Goal: Task Accomplishment & Management: Use online tool/utility

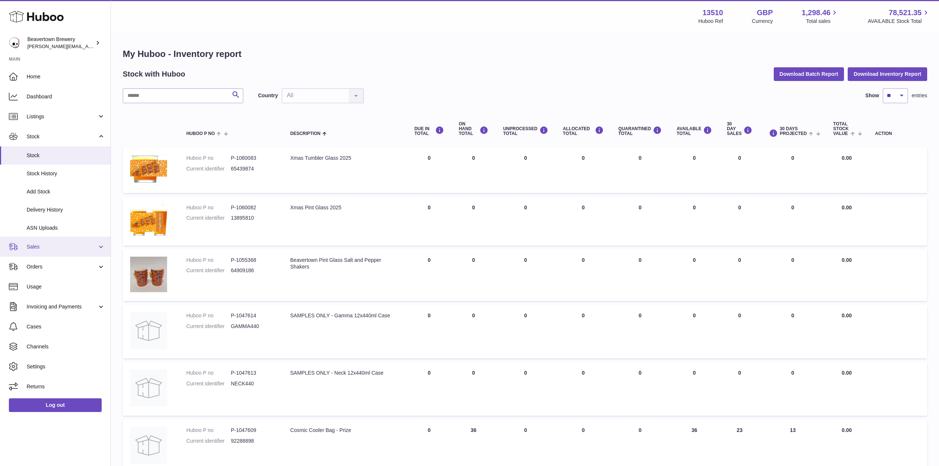
click at [55, 240] on link "Sales" at bounding box center [55, 247] width 111 height 20
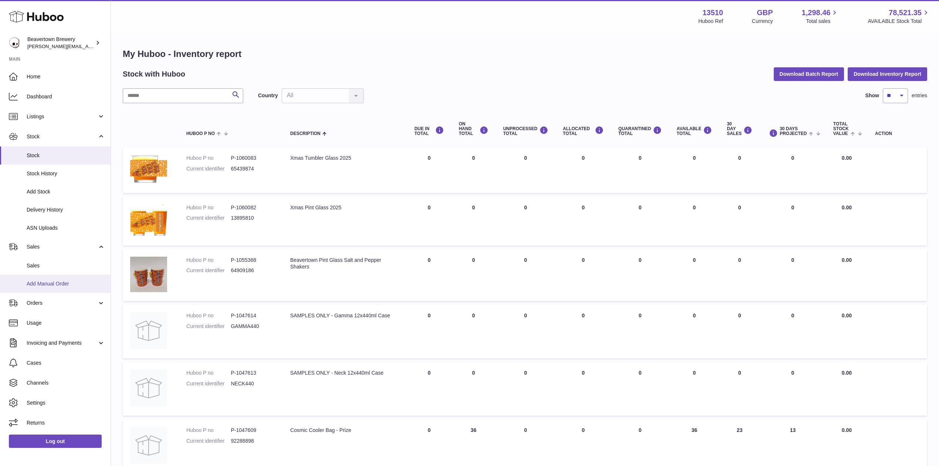
click at [47, 281] on span "Add Manual Order" at bounding box center [66, 283] width 78 height 7
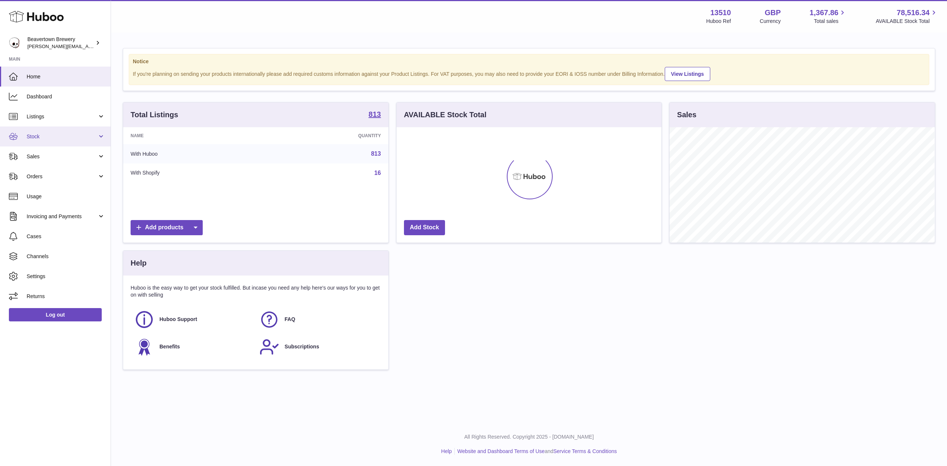
scroll to position [115, 265]
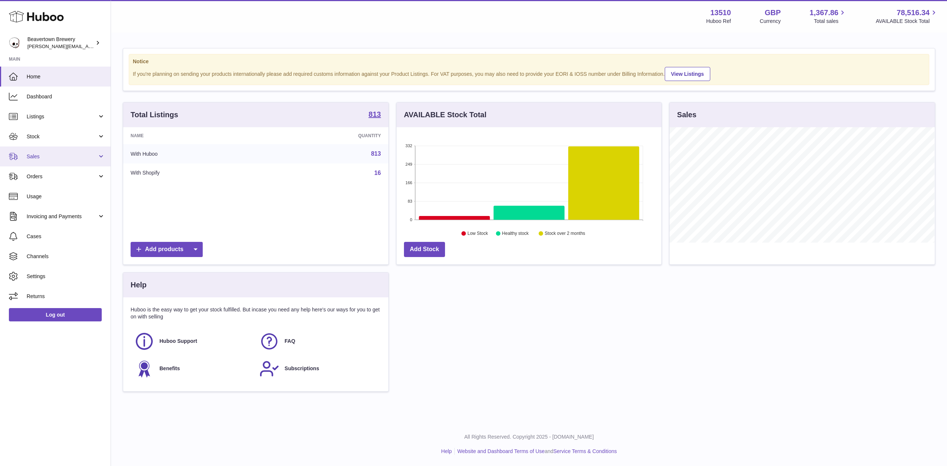
click at [40, 157] on span "Sales" at bounding box center [62, 156] width 71 height 7
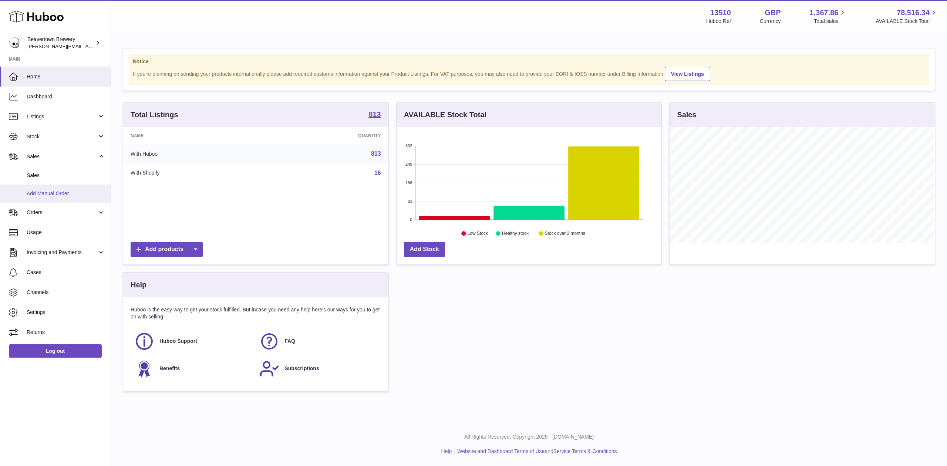
click at [37, 191] on span "Add Manual Order" at bounding box center [66, 193] width 78 height 7
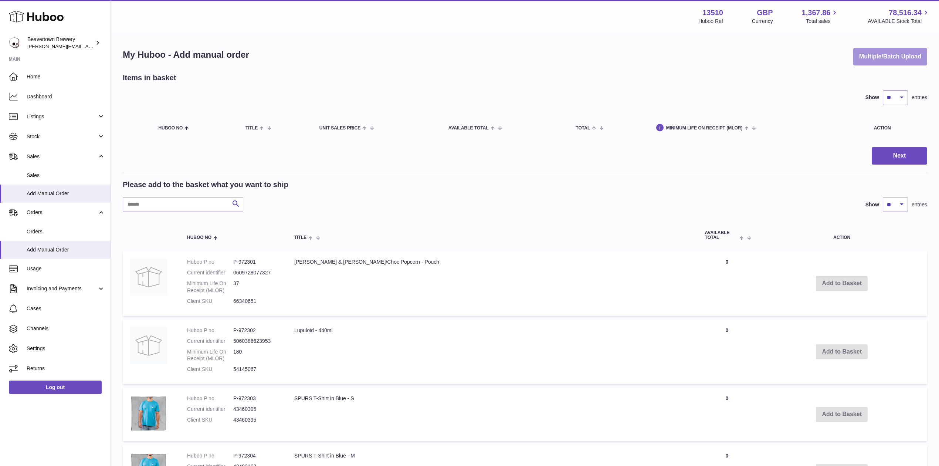
click at [864, 60] on button "Multiple/Batch Upload" at bounding box center [890, 56] width 74 height 17
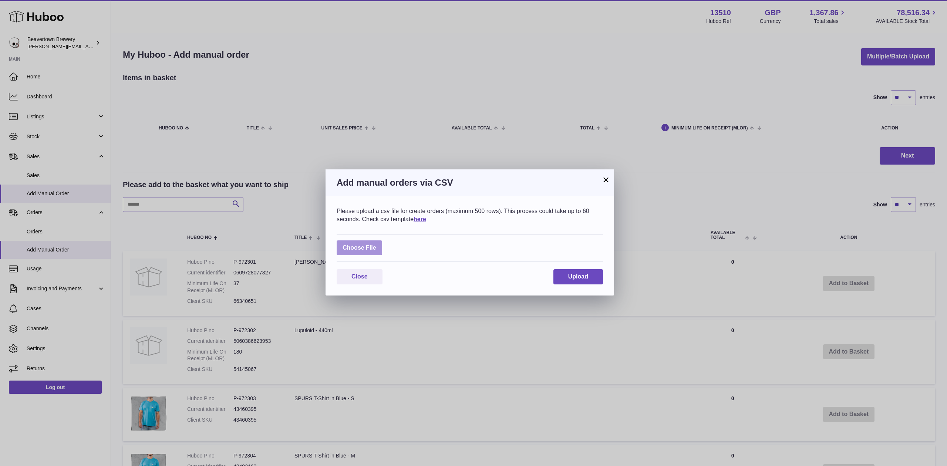
click at [368, 250] on label at bounding box center [358, 247] width 45 height 15
click at [376, 244] on input "file" at bounding box center [376, 244] width 0 height 0
type input "**********"
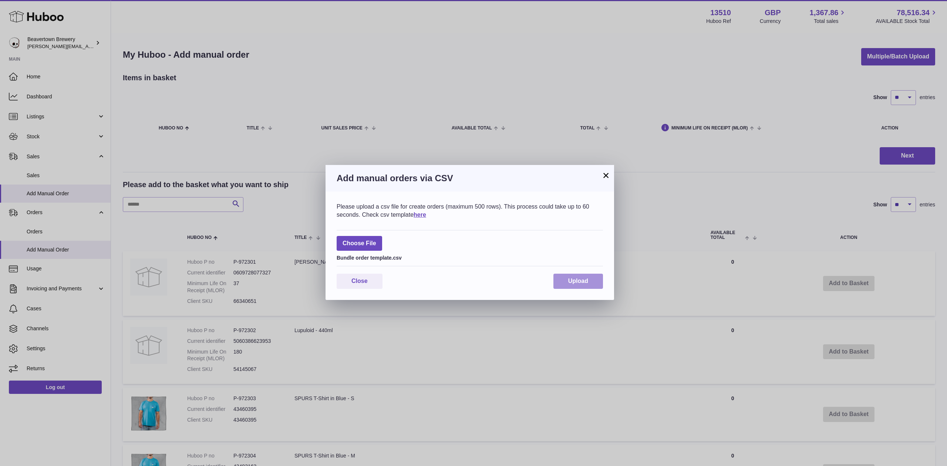
click at [563, 284] on button "Upload" at bounding box center [578, 281] width 50 height 15
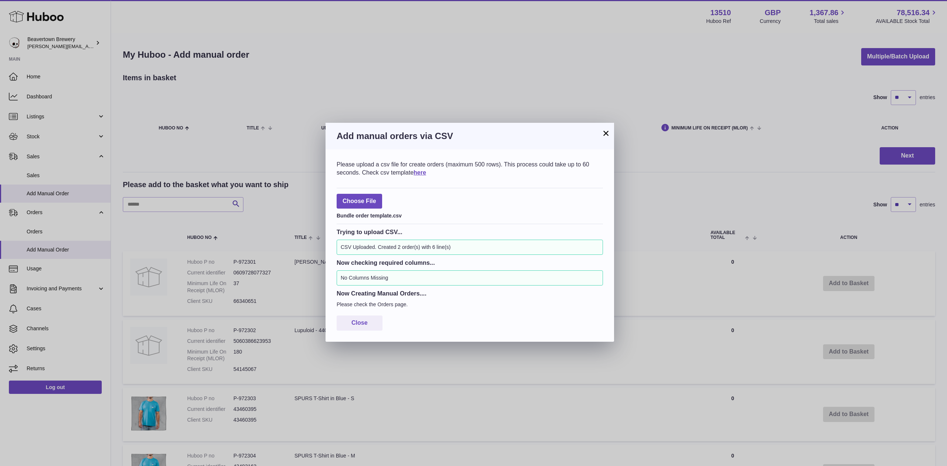
click at [599, 135] on h3 "Add manual orders via CSV" at bounding box center [469, 136] width 266 height 12
click at [608, 129] on button "×" at bounding box center [605, 133] width 9 height 9
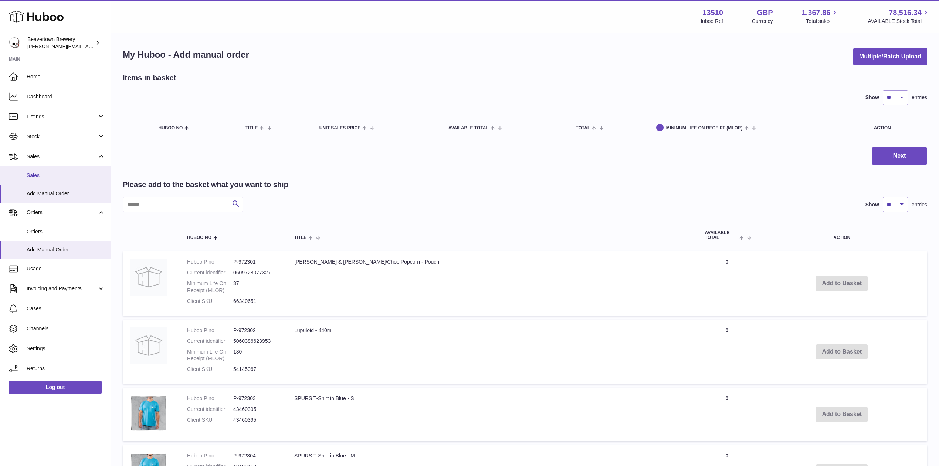
click at [58, 169] on link "Sales" at bounding box center [55, 175] width 111 height 18
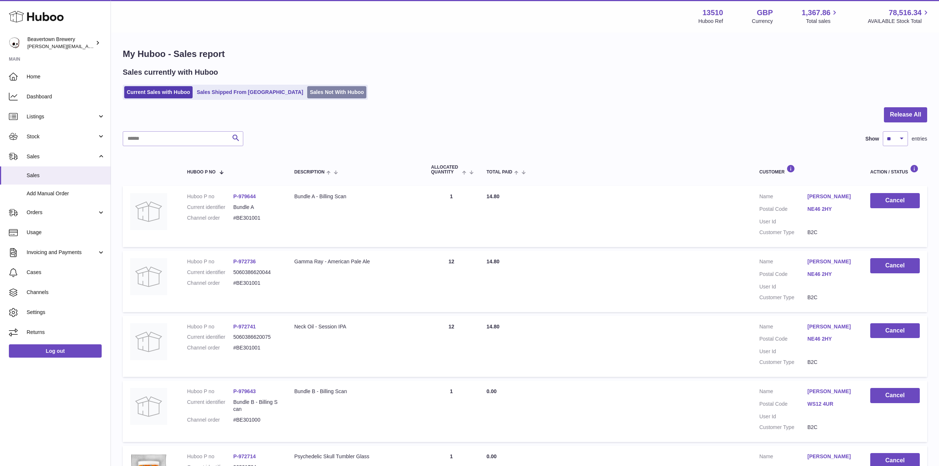
click at [307, 90] on link "Sales Not With Huboo" at bounding box center [336, 92] width 59 height 12
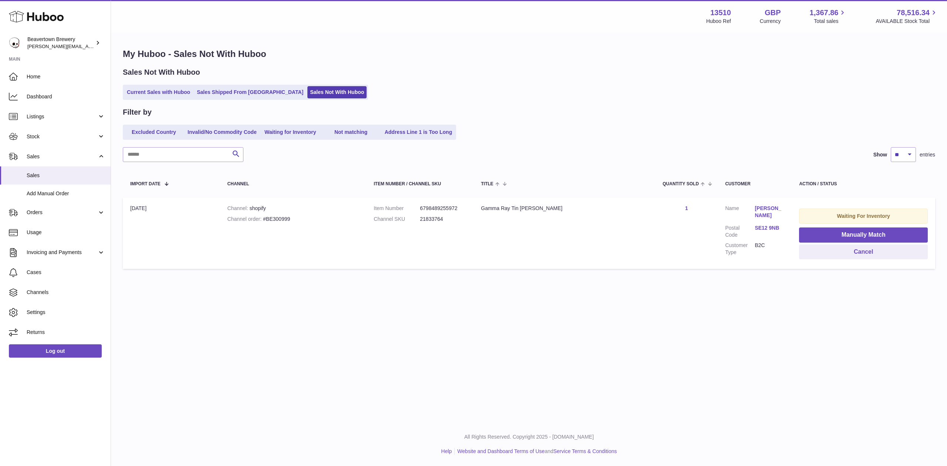
click at [287, 219] on div "Channel order #BE300999" at bounding box center [293, 219] width 132 height 7
copy div "BE300999"
